Goal: Find specific page/section: Find specific page/section

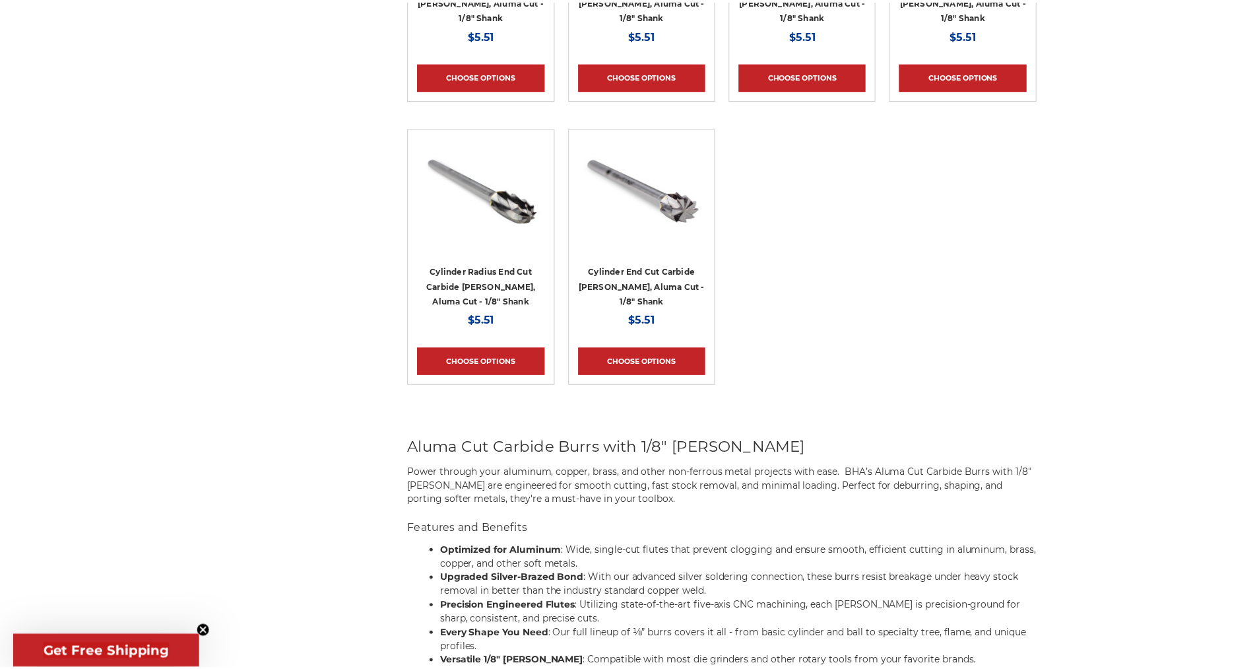
scroll to position [792, 0]
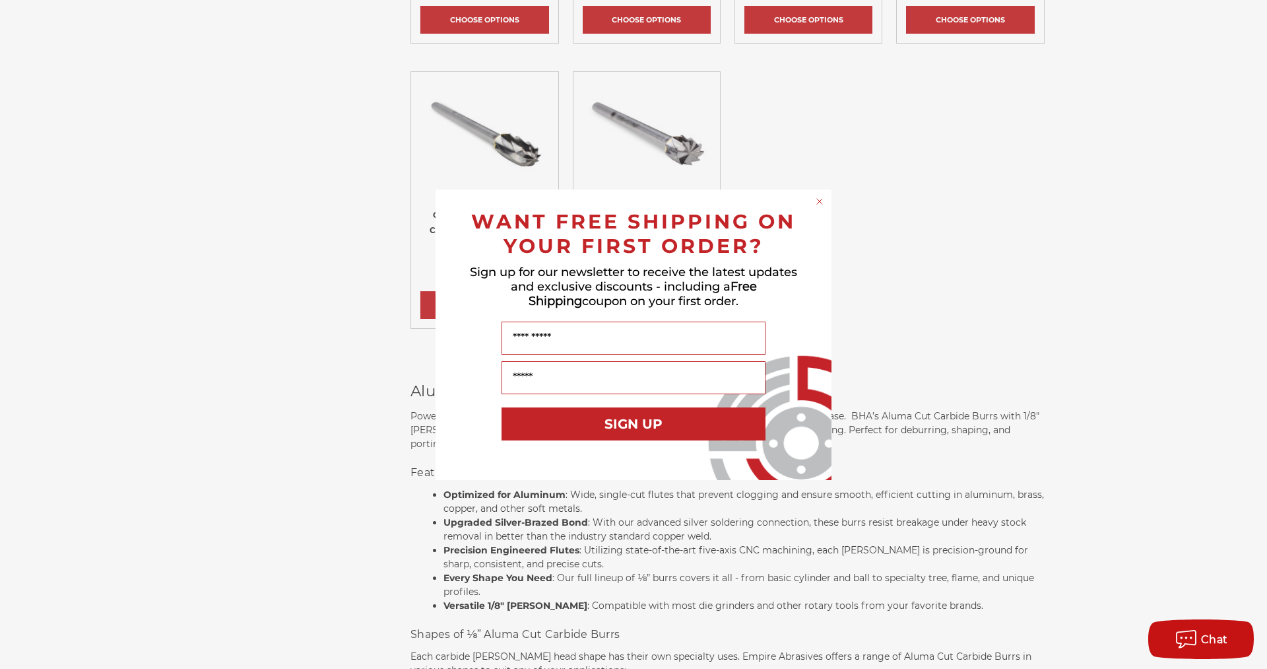
click at [816, 199] on circle "Close dialog" at bounding box center [820, 201] width 13 height 13
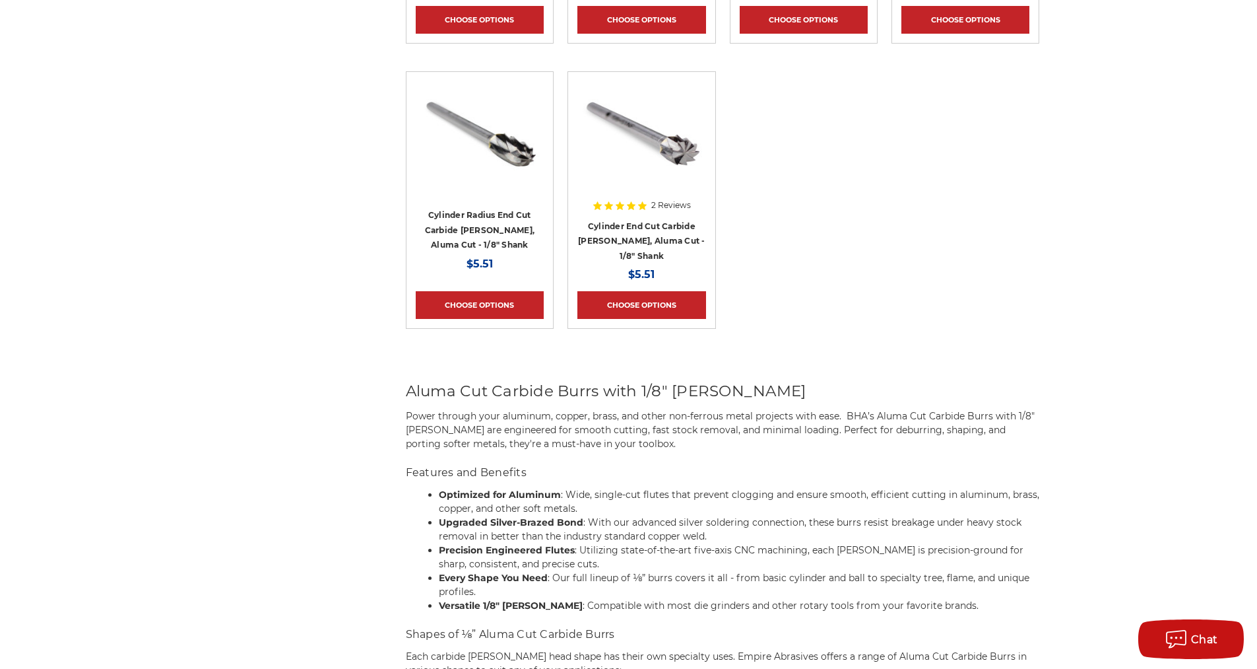
click at [203, 219] on div "home carbide burrs aluma cut - 1/8" shank aluma cut - 1/8" shank Refine by × Br…" at bounding box center [628, 295] width 933 height 1884
click at [199, 218] on div "home carbide burrs aluma cut - 1/8" shank aluma cut - 1/8" shank Refine by × Br…" at bounding box center [628, 295] width 933 height 1884
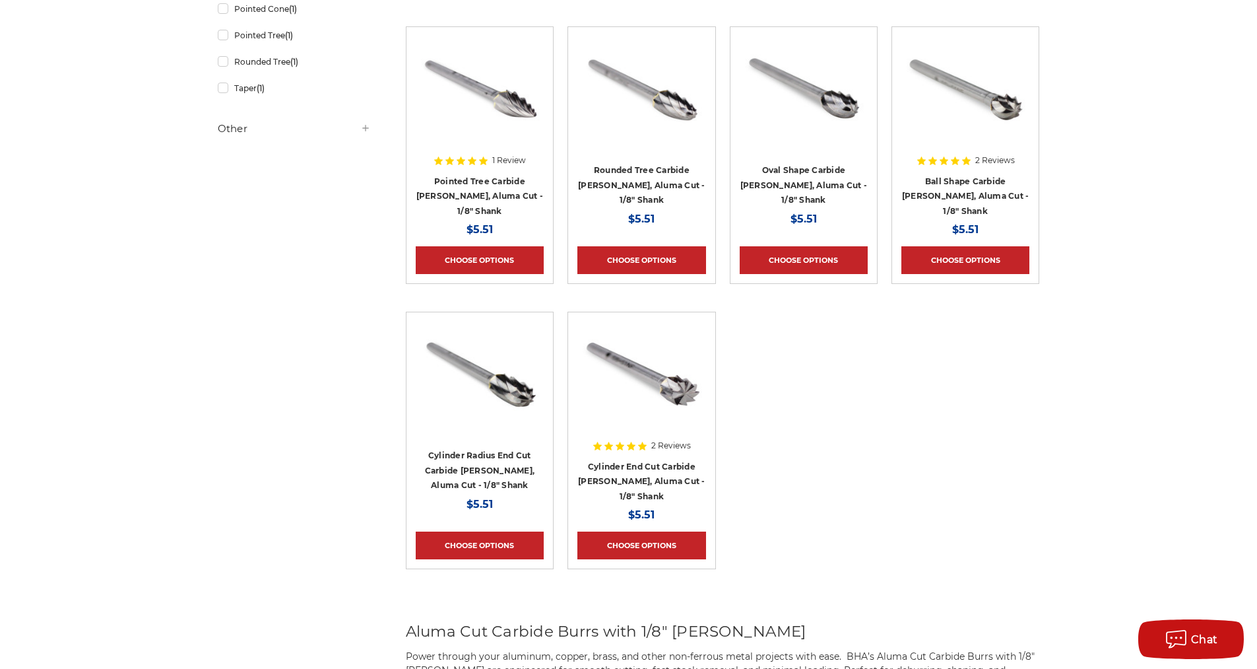
scroll to position [528, 0]
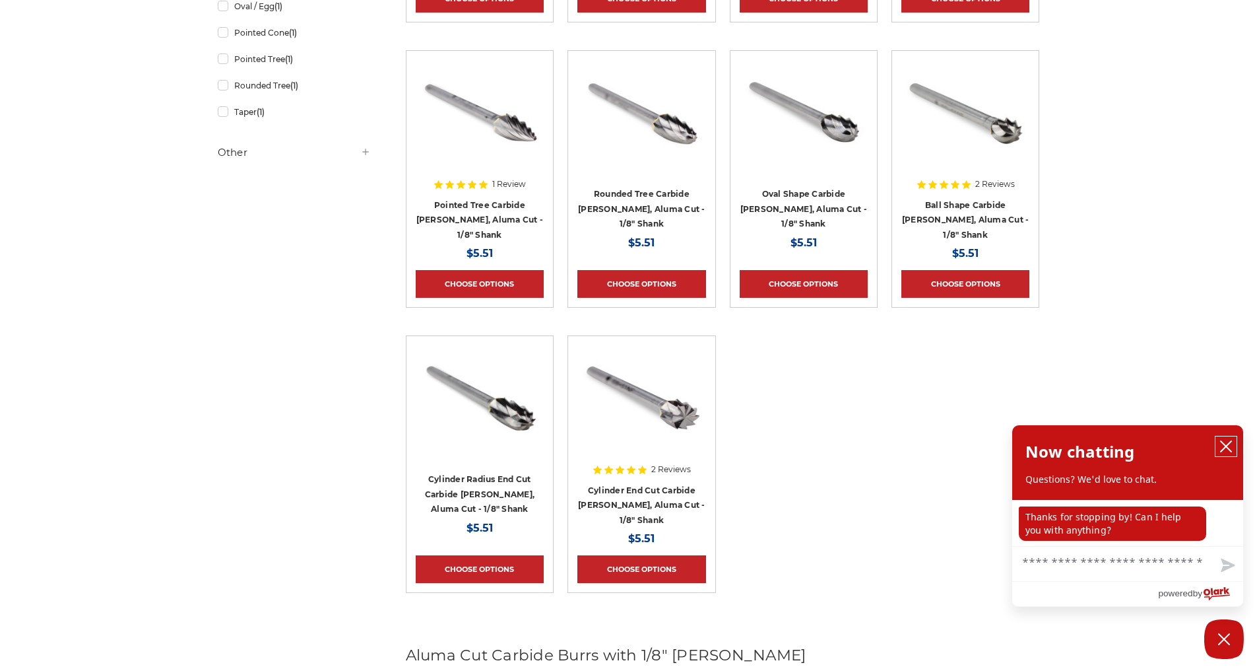
click at [1218, 449] on button "close chatbox" at bounding box center [1226, 446] width 21 height 20
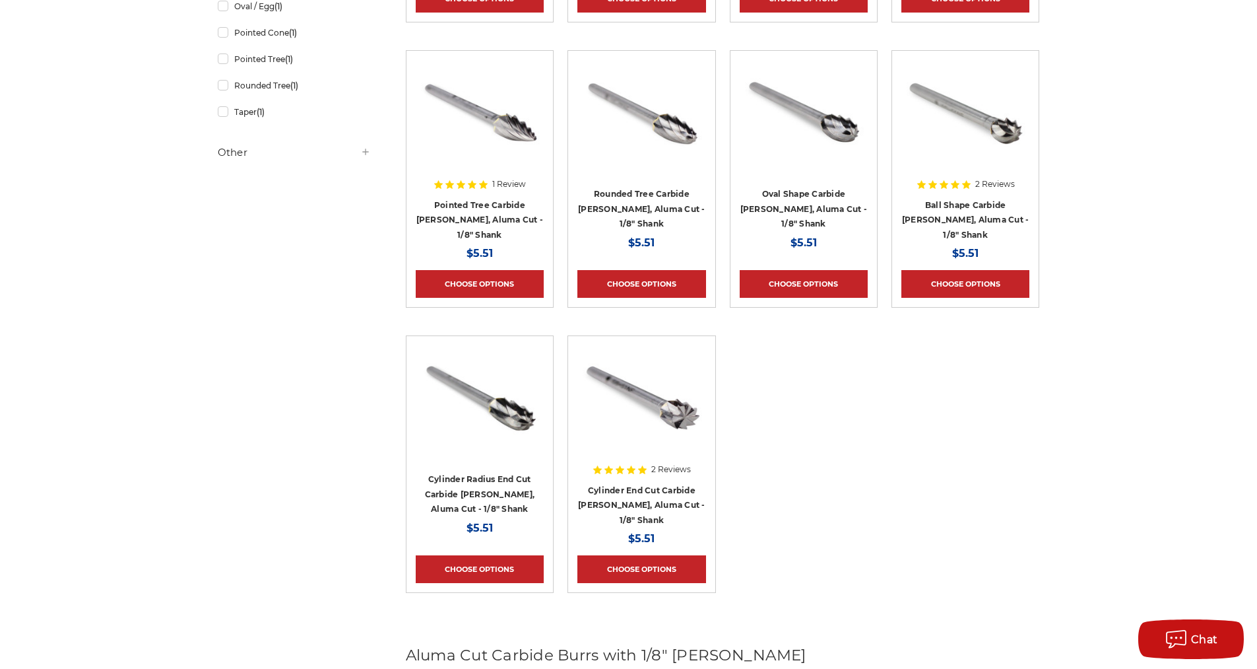
click at [261, 249] on div "Refine by × Browse by Choose Your Grit, Grit & more Hide Filters Show Filters M…" at bounding box center [629, 612] width 836 height 1777
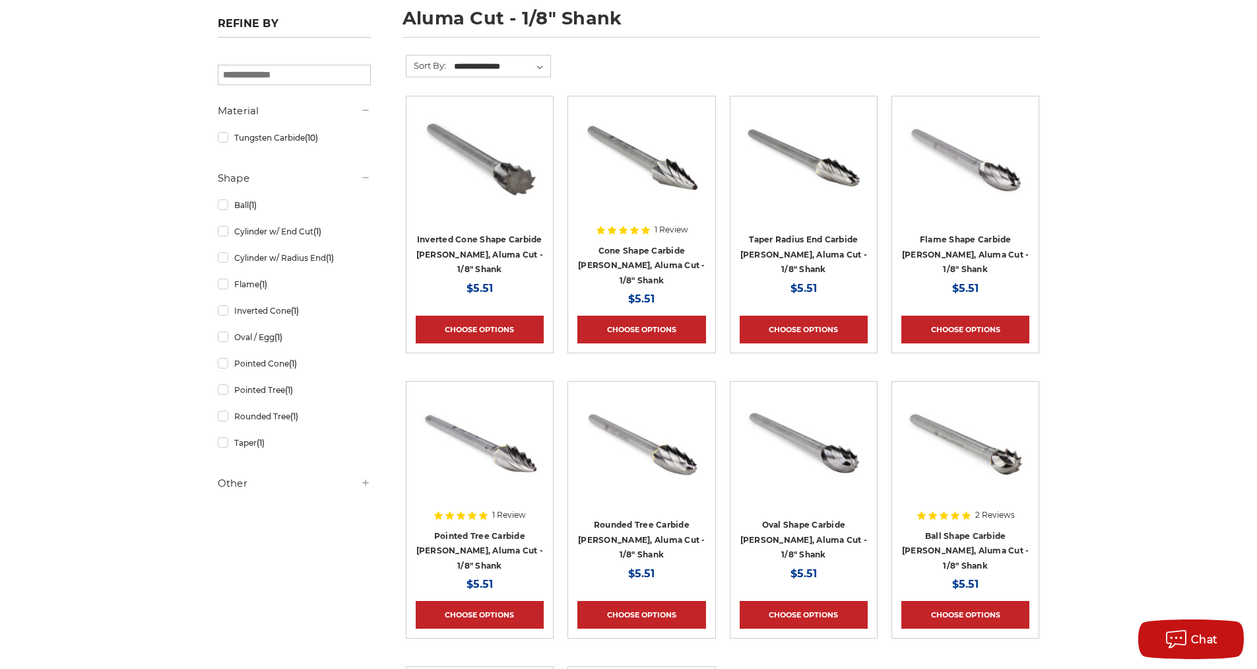
scroll to position [198, 0]
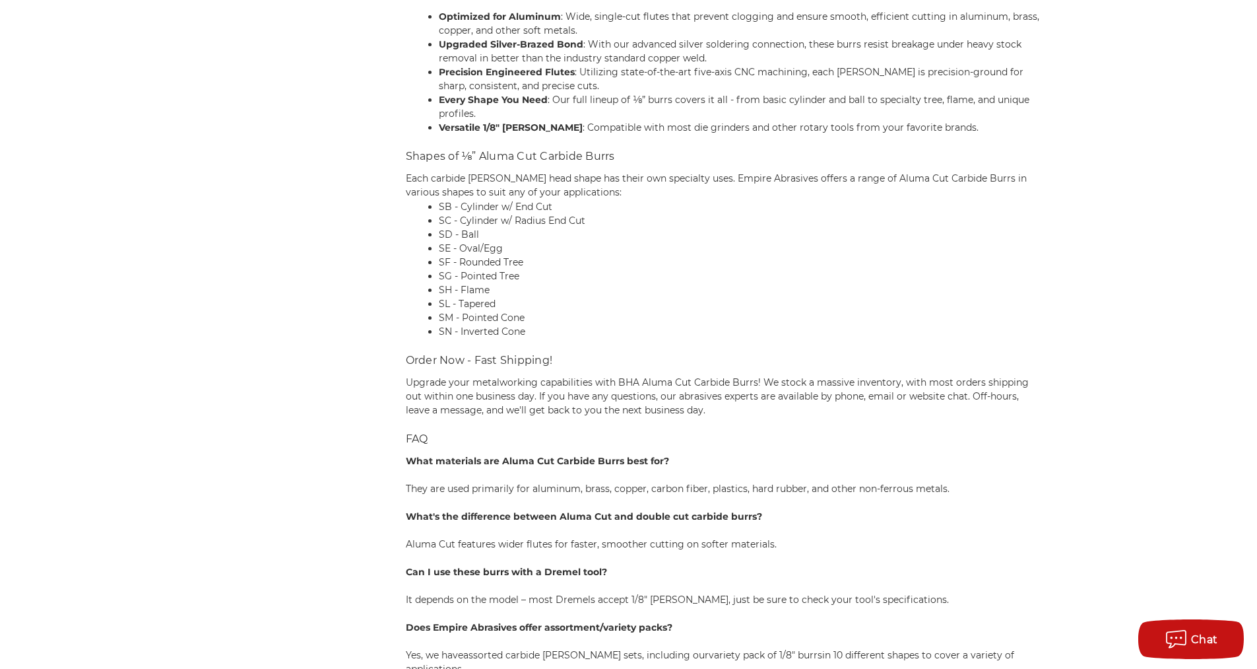
scroll to position [1254, 0]
